Goal: Check status: Check status

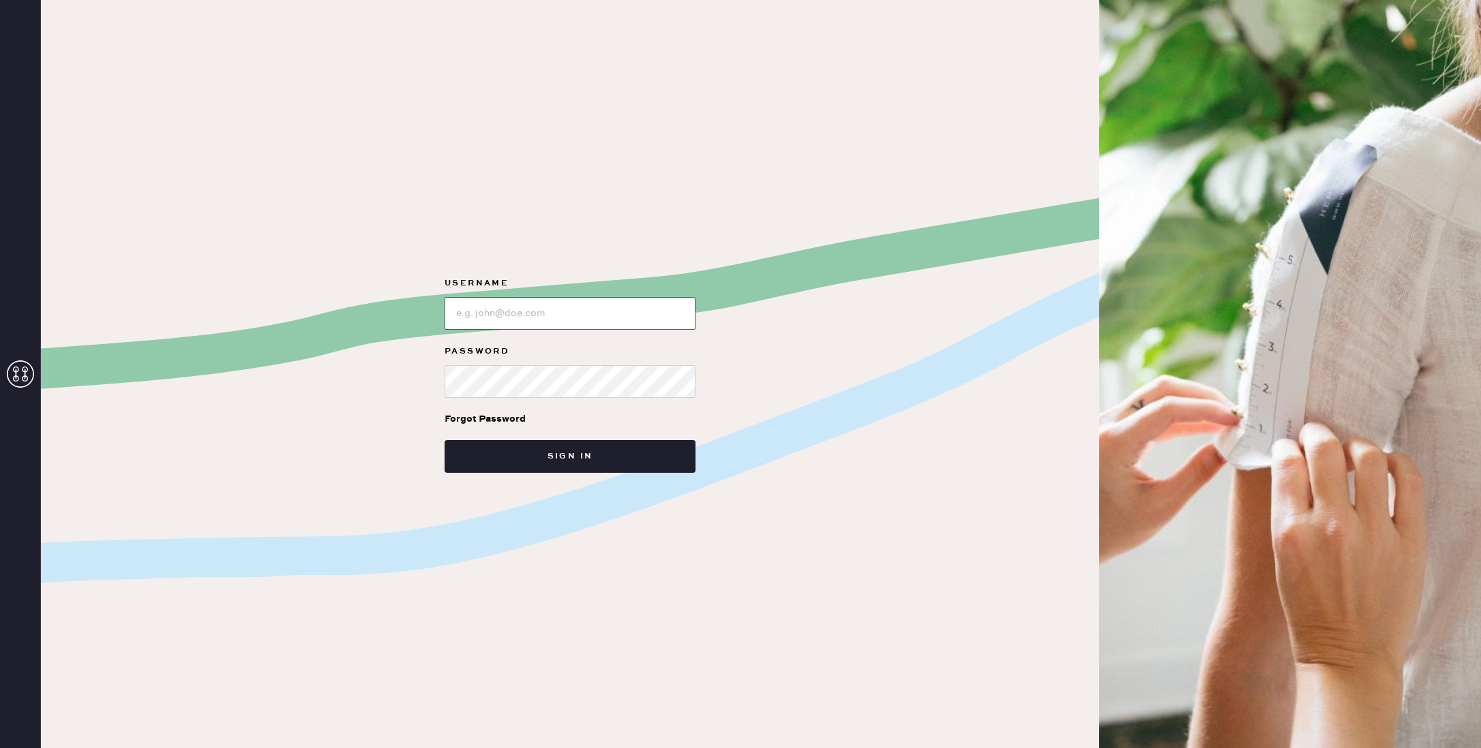
click at [503, 309] on input "loginName" at bounding box center [569, 313] width 251 height 33
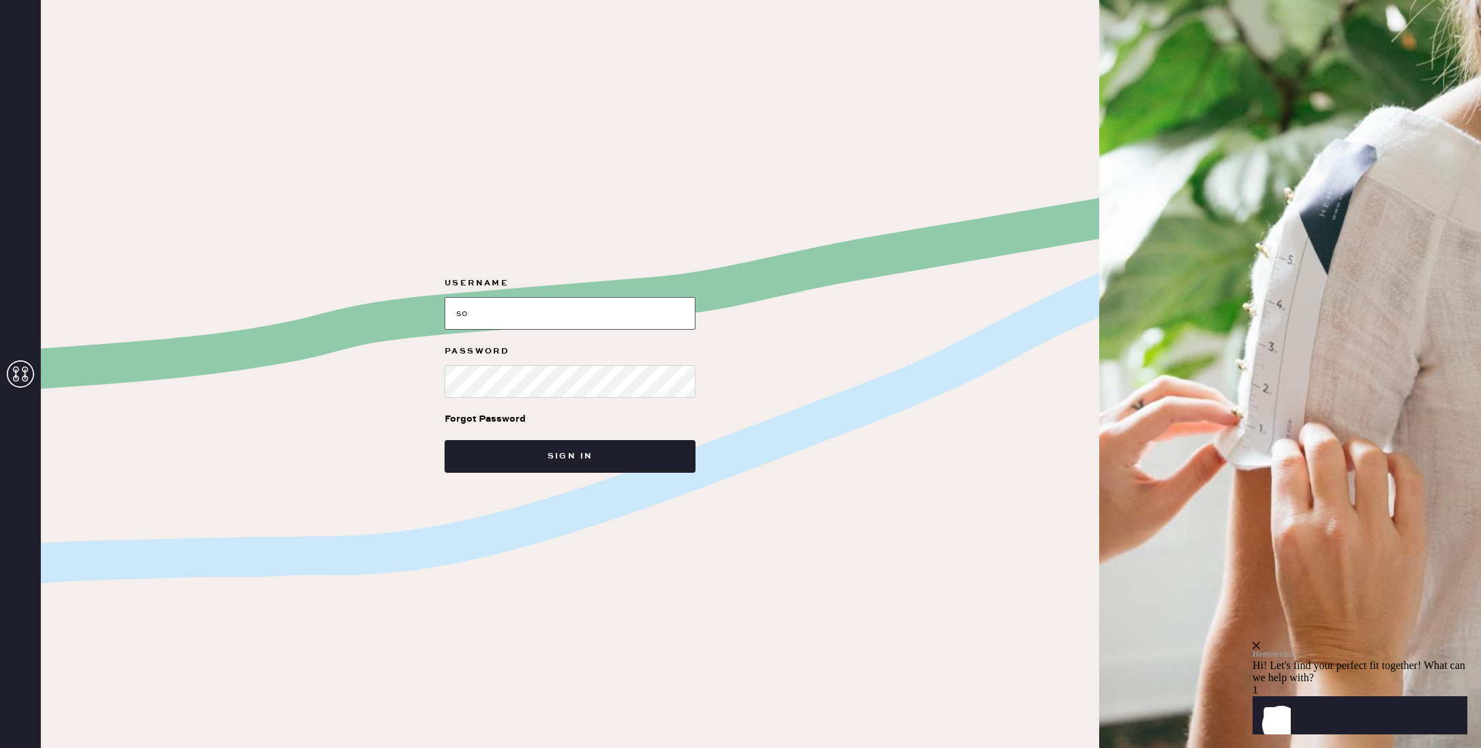
type input "s"
click at [18, 378] on icon at bounding box center [20, 374] width 27 height 27
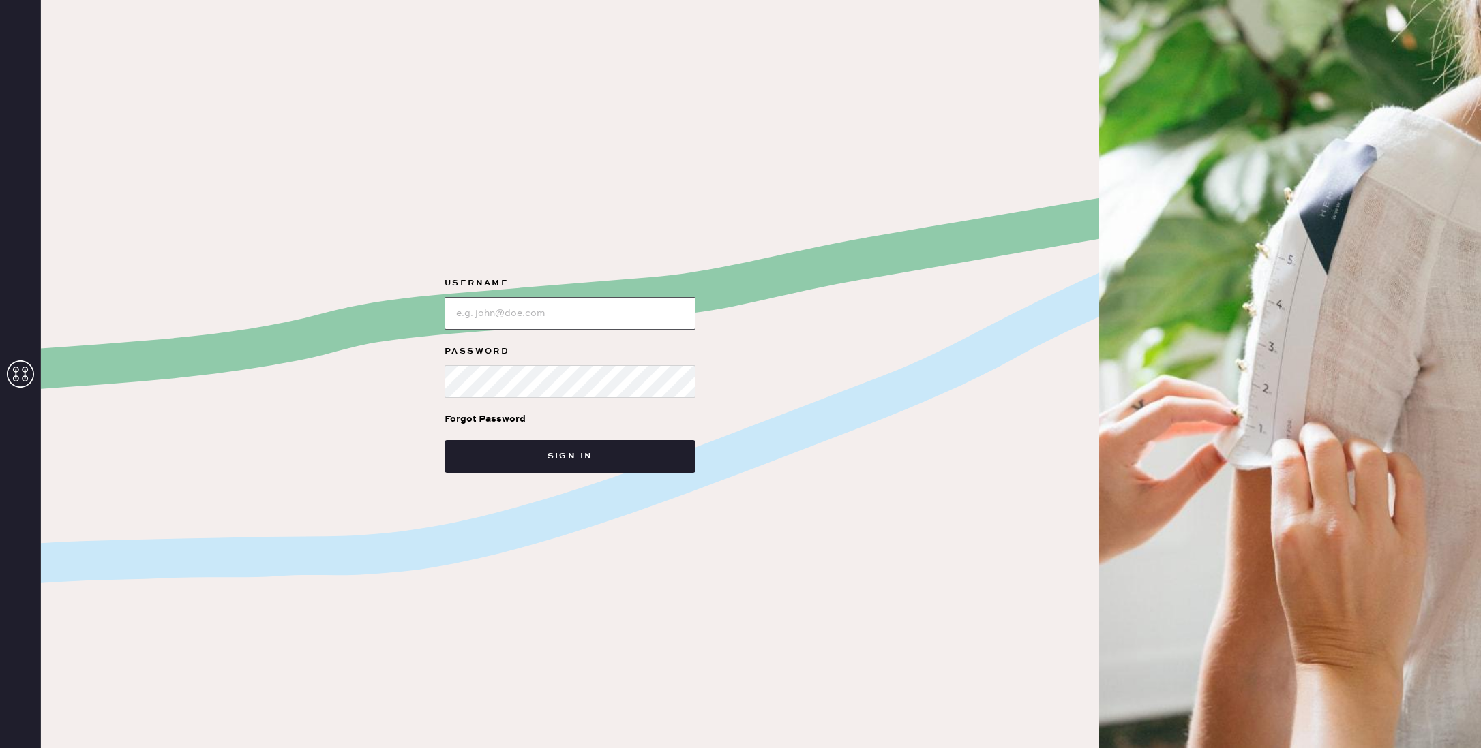
click at [521, 320] on input "loginName" at bounding box center [569, 313] width 251 height 33
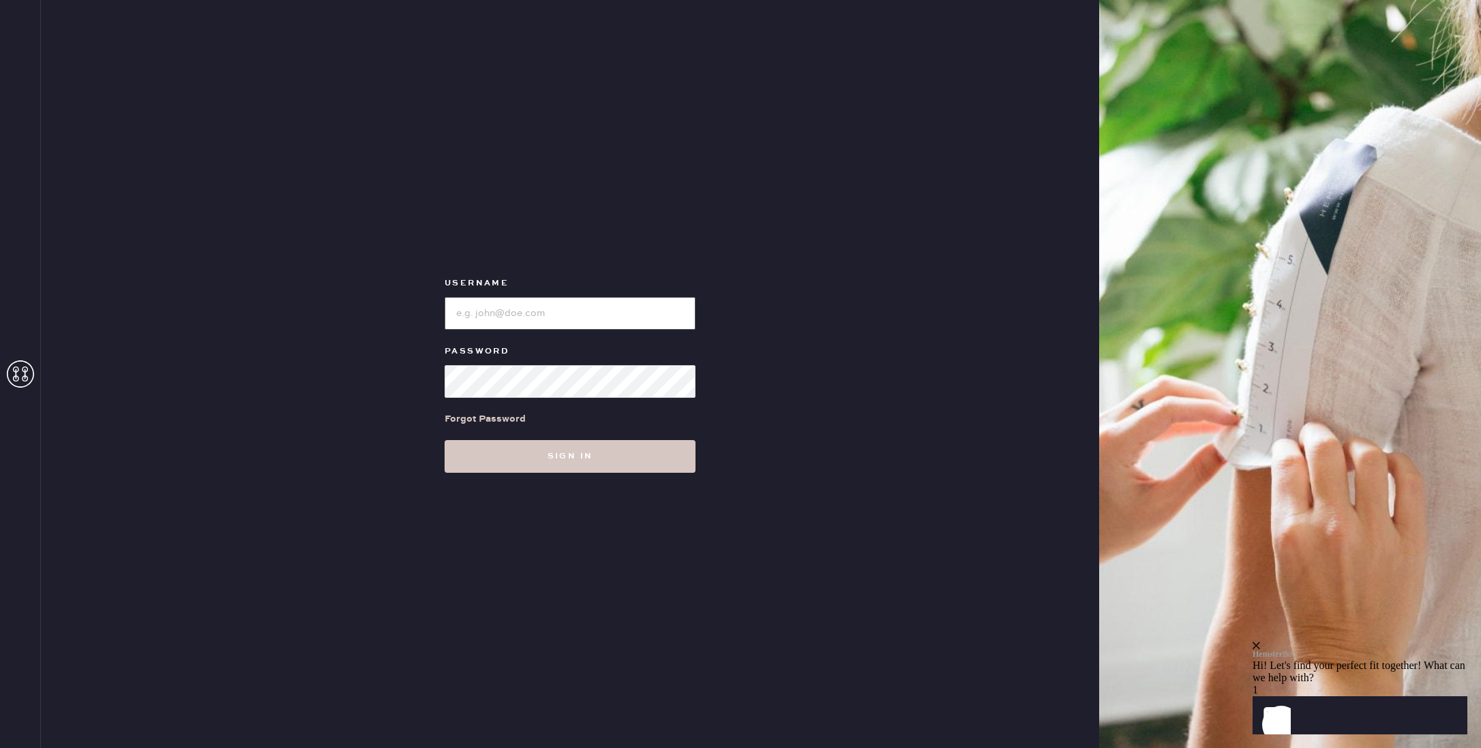
click at [522, 308] on input "loginName" at bounding box center [569, 313] width 251 height 33
paste input "reformationsoho"
type input "reformationsoho"
click at [554, 464] on button "Sign in" at bounding box center [569, 456] width 251 height 33
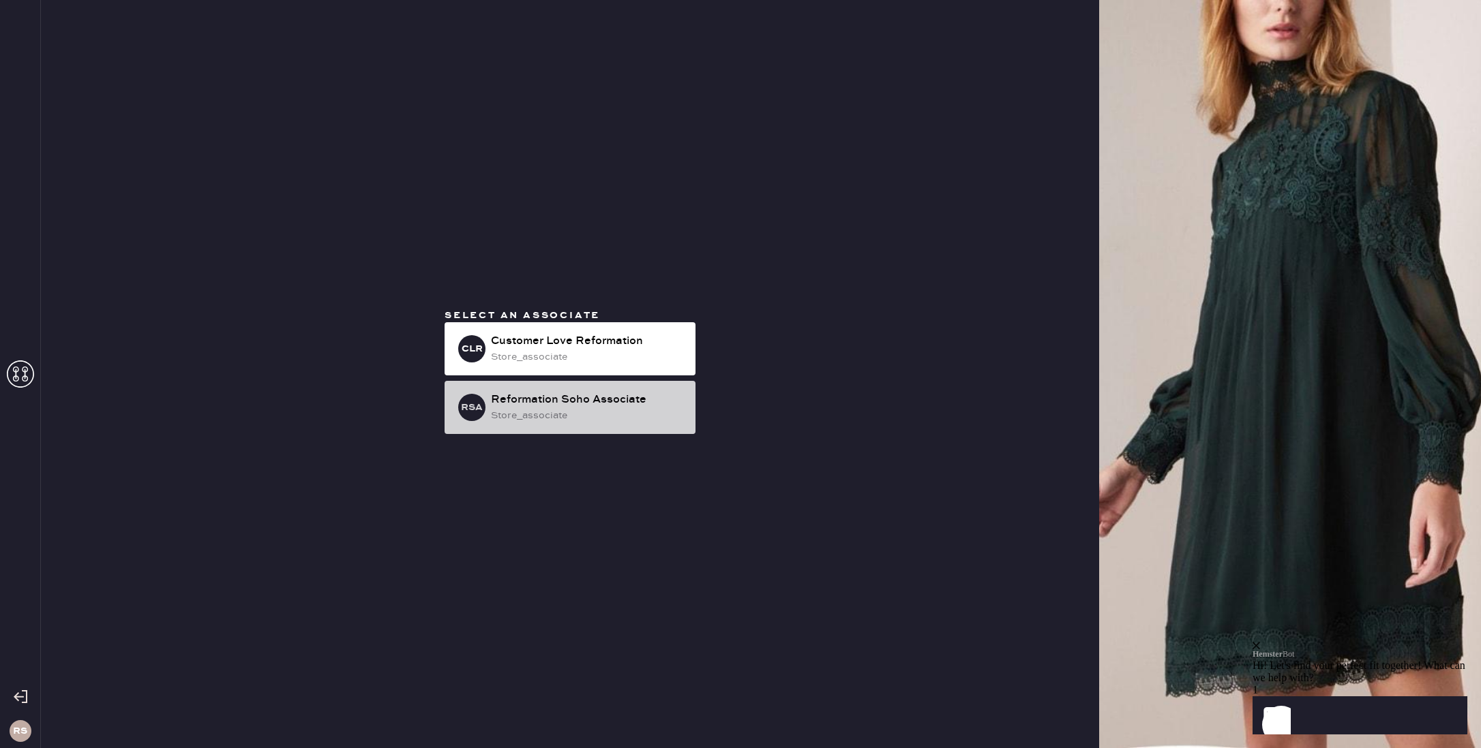
click at [598, 391] on div "RSA Reformation Soho Associate store_associate" at bounding box center [569, 407] width 251 height 53
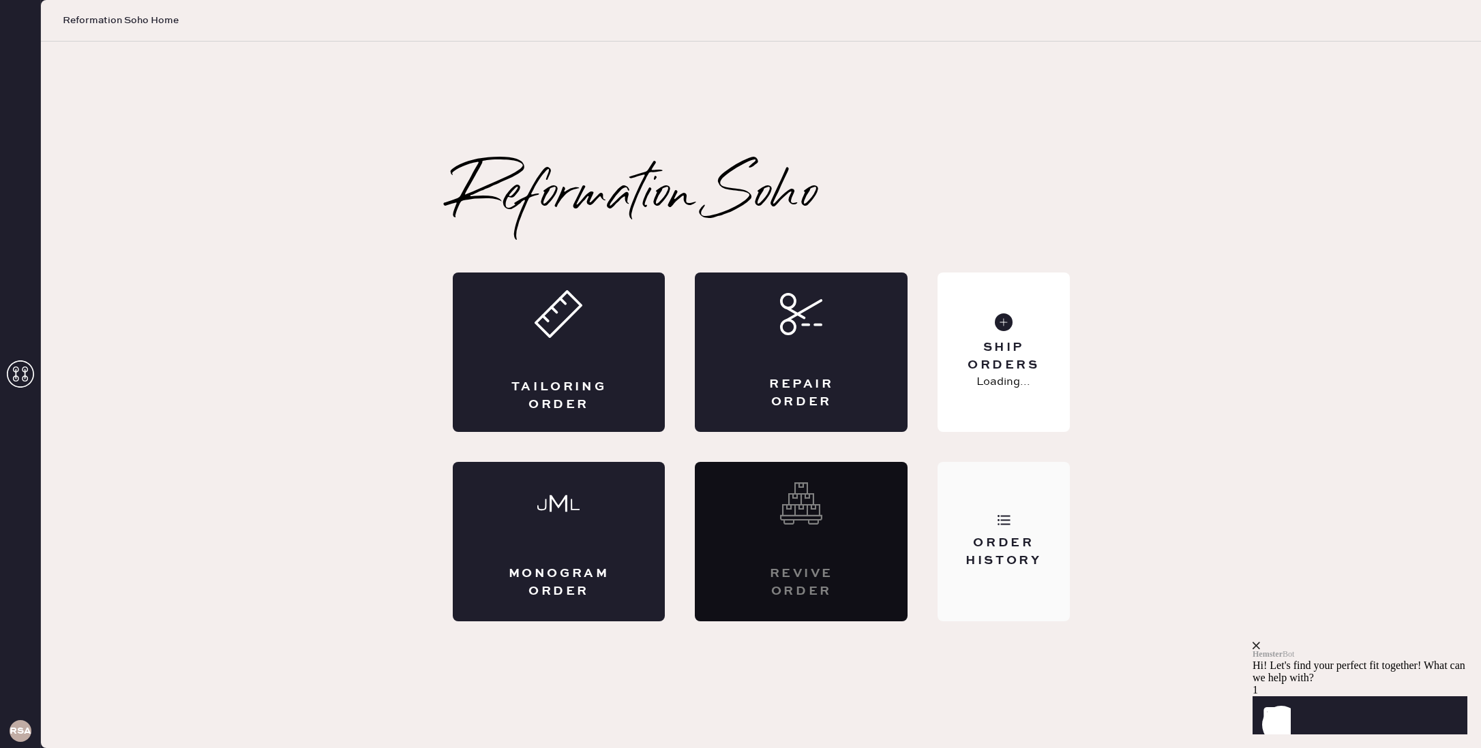
click at [966, 541] on div "Order History" at bounding box center [1003, 552] width 110 height 34
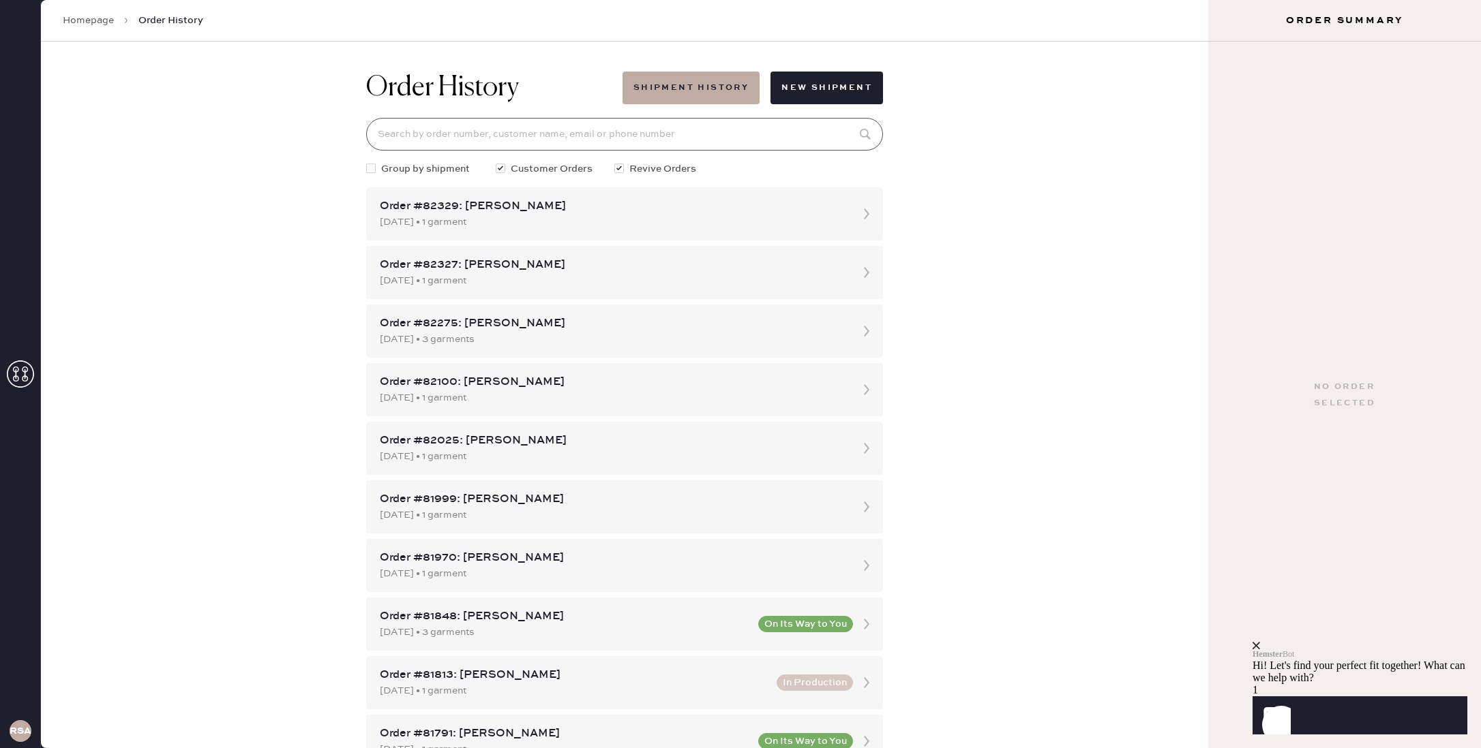
click at [509, 128] on input at bounding box center [624, 134] width 517 height 33
paste input "[EMAIL_ADDRESS][DOMAIN_NAME]"
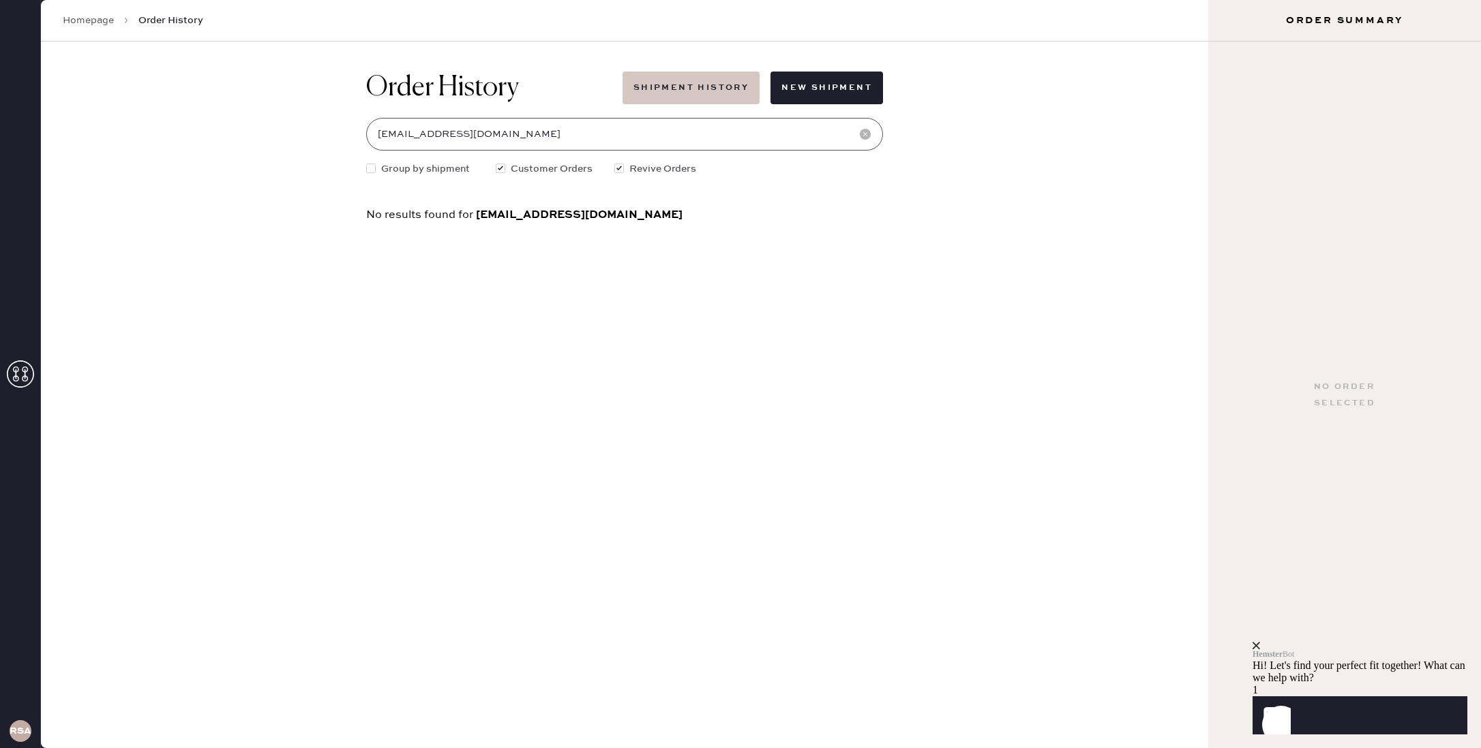
type input "[EMAIL_ADDRESS][DOMAIN_NAME]"
click at [740, 92] on button "Shipment History" at bounding box center [690, 88] width 137 height 33
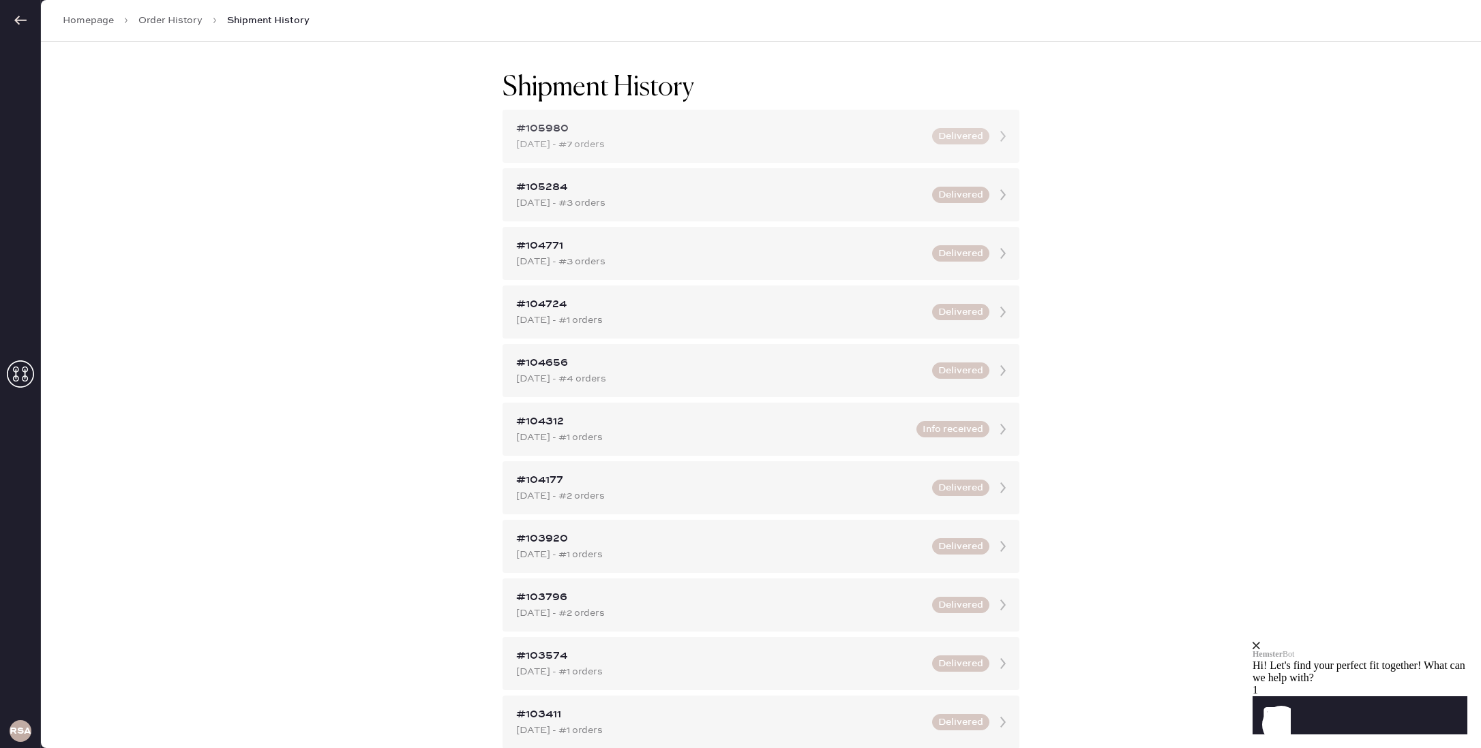
click at [580, 143] on div "[DATE] - #7 orders" at bounding box center [720, 144] width 408 height 15
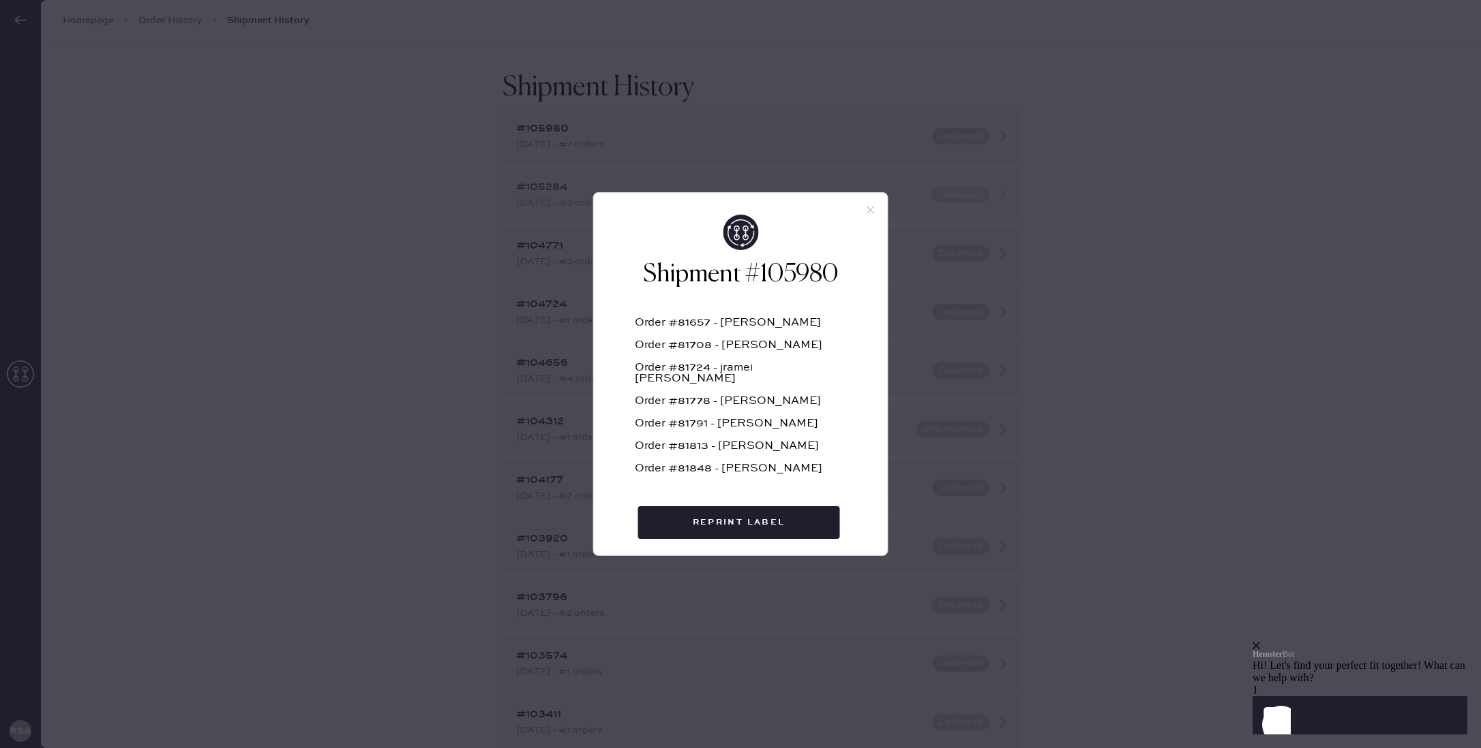
click at [867, 207] on icon at bounding box center [870, 210] width 12 height 12
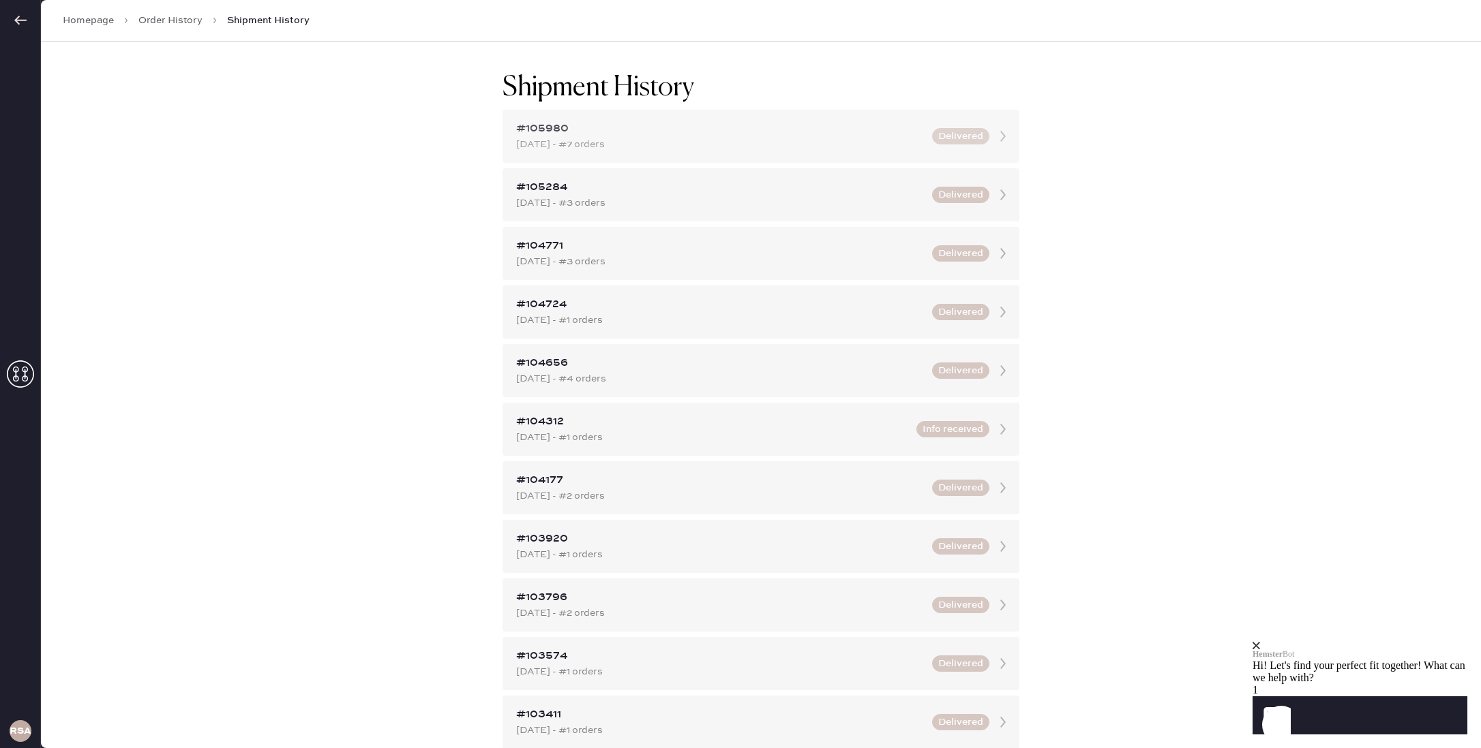
click at [721, 137] on div "[DATE] - #7 orders" at bounding box center [720, 144] width 408 height 15
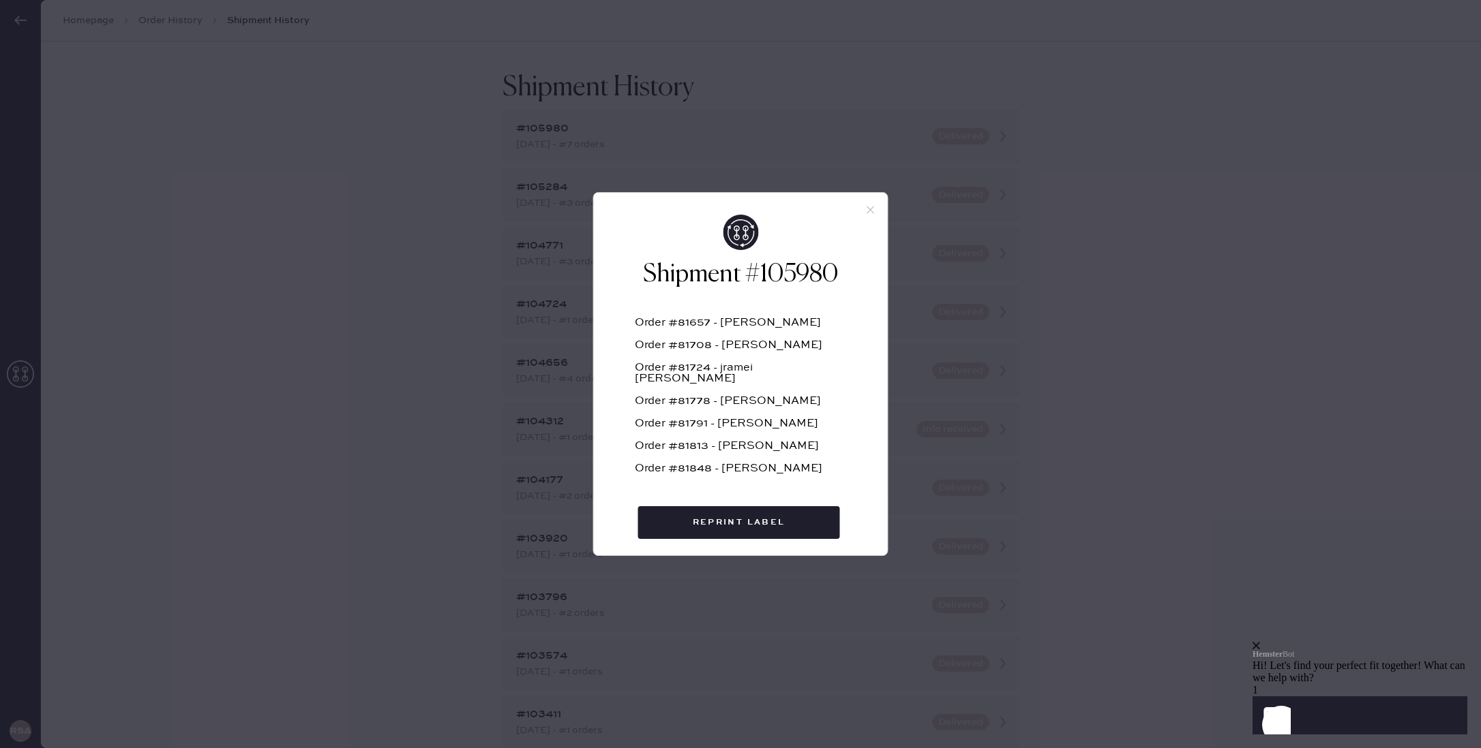
click at [870, 208] on icon at bounding box center [870, 210] width 12 height 12
